Goal: Check status: Check status

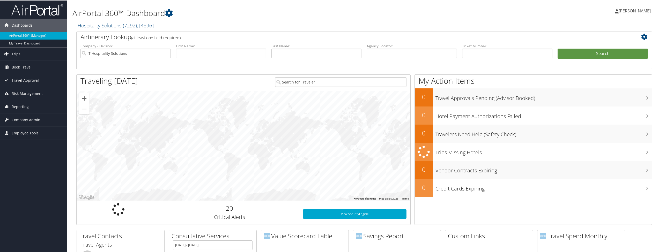
click at [34, 56] on link "Trips" at bounding box center [33, 53] width 67 height 13
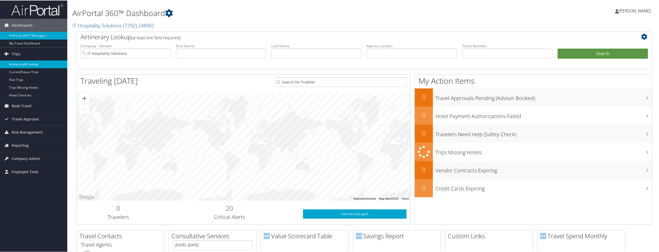
click at [27, 64] on link "Airtinerary® Lookup" at bounding box center [33, 64] width 67 height 8
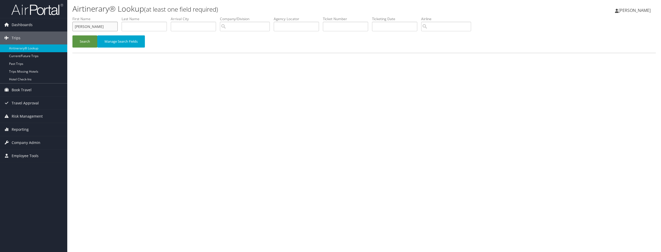
type input "[PERSON_NAME]"
click at [85, 41] on button "Search" at bounding box center [84, 41] width 25 height 12
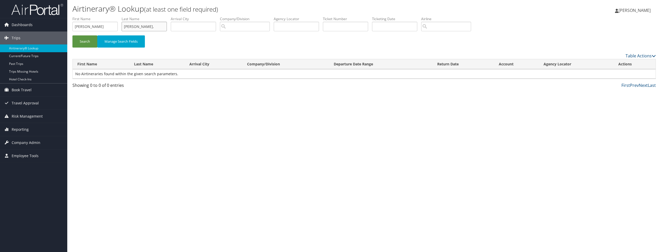
click at [137, 22] on input "[PERSON_NAME]," at bounding box center [144, 27] width 45 height 10
click at [146, 28] on input "[PERSON_NAME]," at bounding box center [144, 27] width 45 height 10
type input "Marshall"
click at [85, 41] on button "Search" at bounding box center [84, 41] width 25 height 12
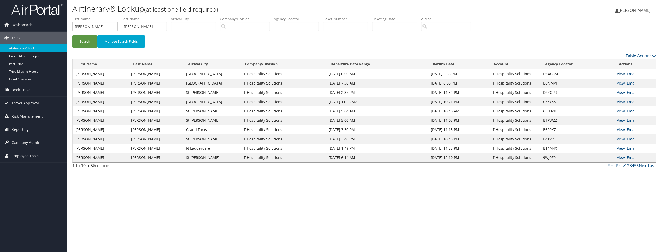
click at [621, 73] on link "View" at bounding box center [620, 73] width 8 height 5
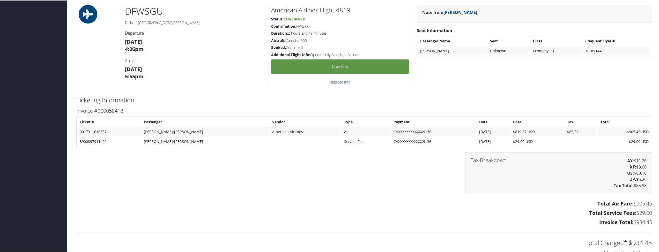
scroll to position [414, 0]
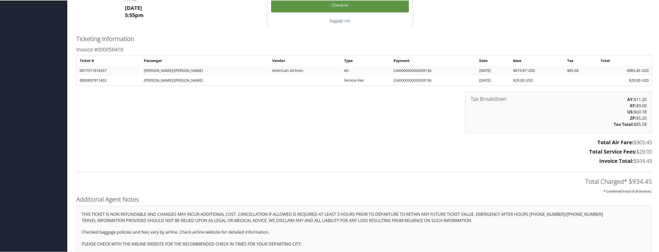
drag, startPoint x: 651, startPoint y: 141, endPoint x: 630, endPoint y: 141, distance: 20.9
click at [630, 141] on div "Total Air Fare: $905.45 Total Service Fees: $29.00 Invoice Total: $934.45" at bounding box center [363, 152] width 583 height 29
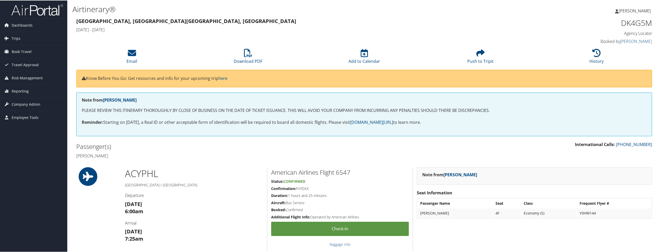
scroll to position [0, 0]
click at [244, 56] on icon at bounding box center [248, 52] width 8 height 8
click at [467, 25] on div "[GEOGRAPHIC_DATA], [GEOGRAPHIC_DATA] [GEOGRAPHIC_DATA], [GEOGRAPHIC_DATA] [DATE…" at bounding box center [290, 25] width 437 height 18
